Goal: Information Seeking & Learning: Learn about a topic

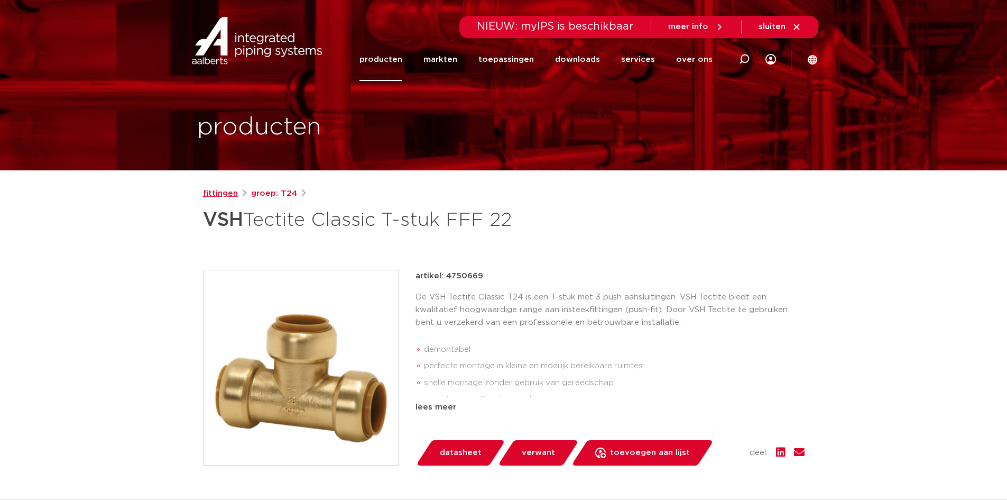
click at [222, 191] on link "fittingen" at bounding box center [220, 193] width 35 height 13
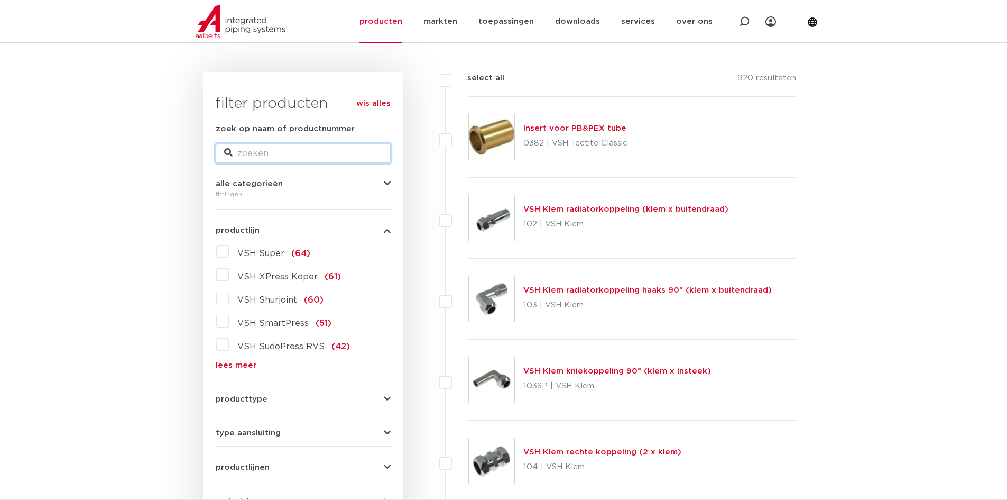
click at [244, 145] on input "zoek op naam of productnummer" at bounding box center [303, 153] width 175 height 19
type input "tectite classic"
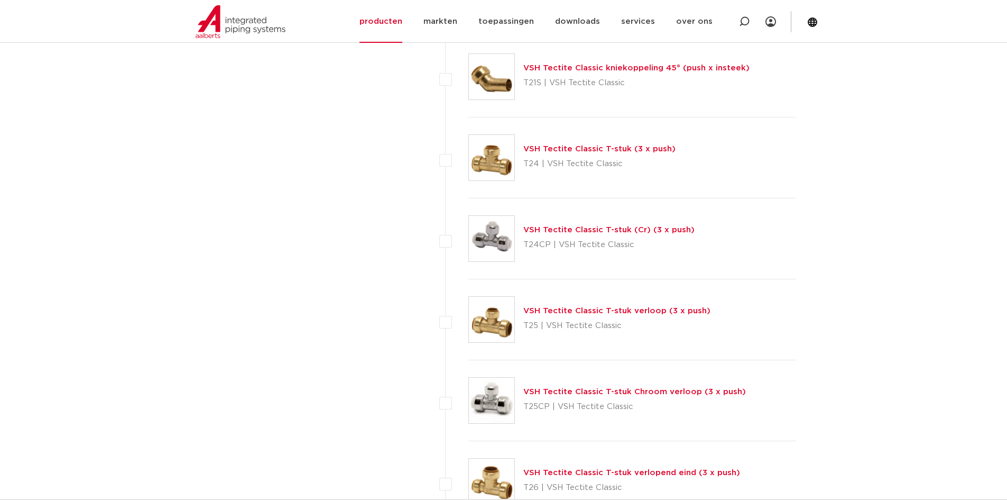
scroll to position [1877, 0]
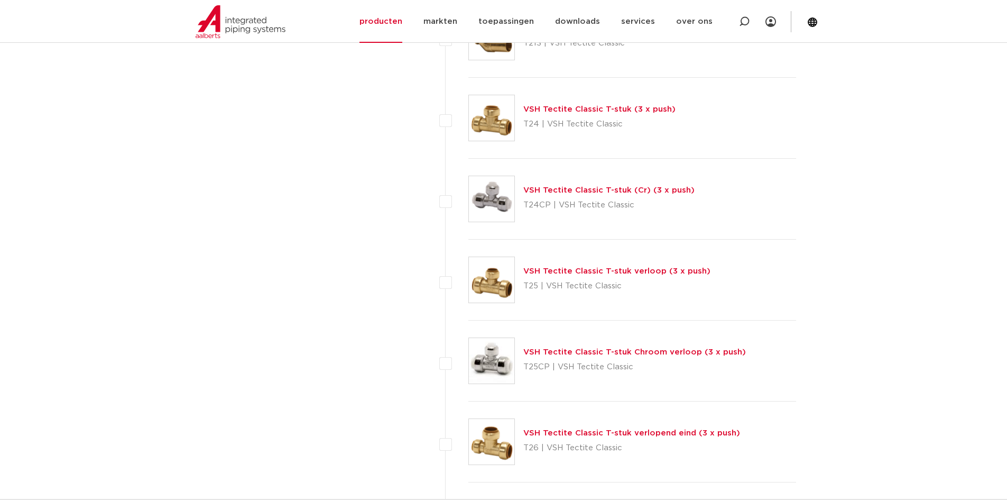
click at [565, 269] on link "VSH Tectite Classic T-stuk verloop (3 x push)" at bounding box center [616, 271] width 187 height 8
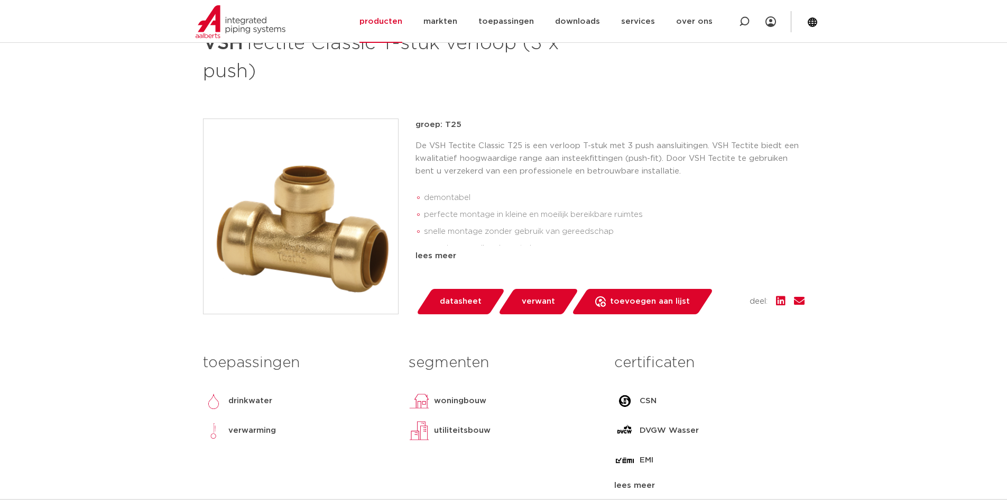
scroll to position [423, 0]
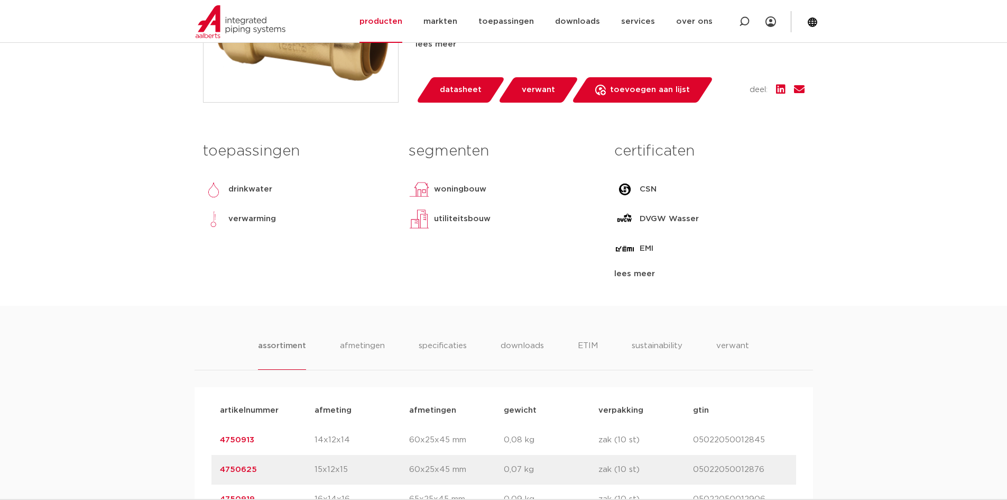
click at [448, 85] on span "datasheet" at bounding box center [461, 89] width 42 height 17
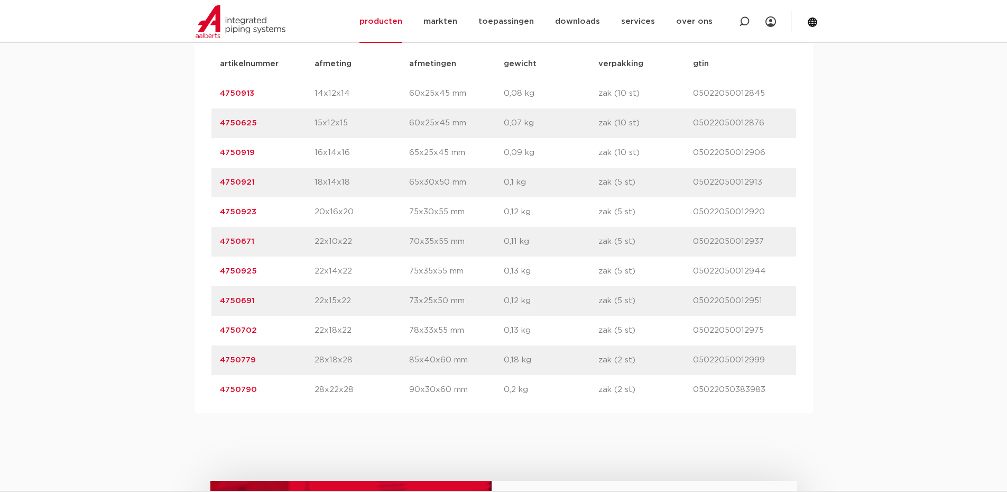
scroll to position [814, 0]
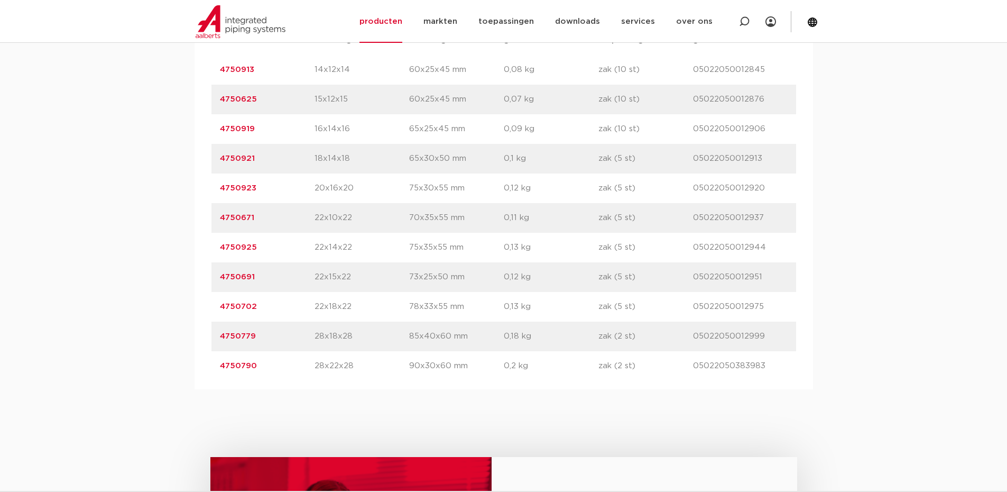
click at [235, 365] on link "4750790" at bounding box center [238, 366] width 37 height 8
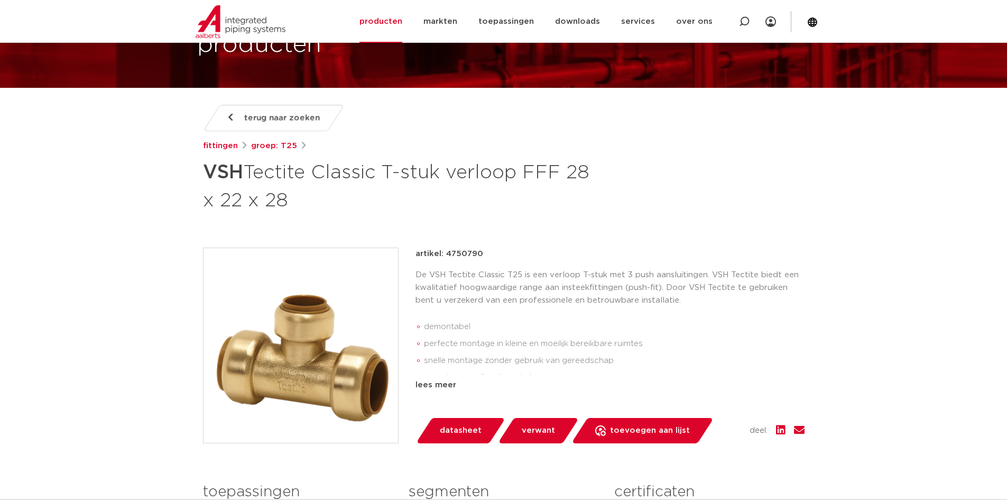
scroll to position [53, 0]
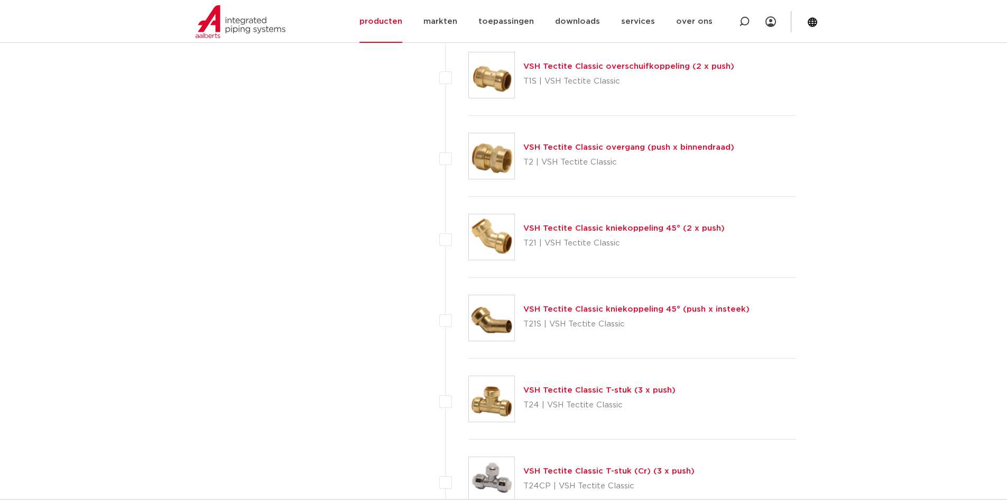
scroll to position [1295, 0]
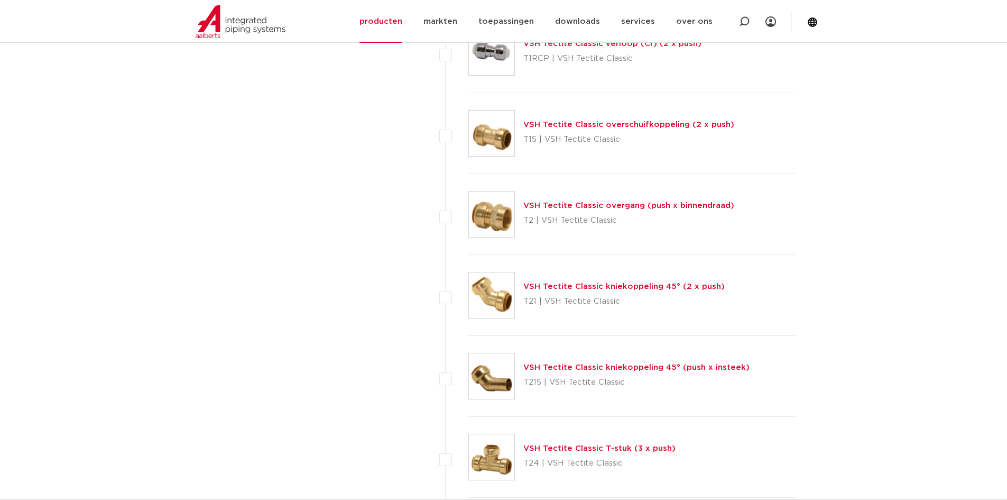
click at [549, 125] on link "VSH Tectite Classic overschuifkoppeling (2 x push)" at bounding box center [628, 125] width 211 height 8
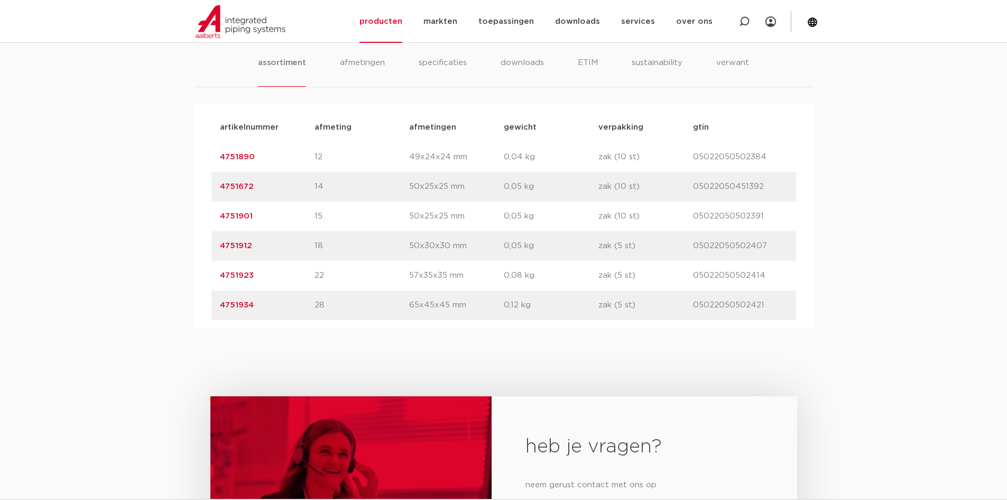
scroll to position [687, 0]
